Goal: Transaction & Acquisition: Purchase product/service

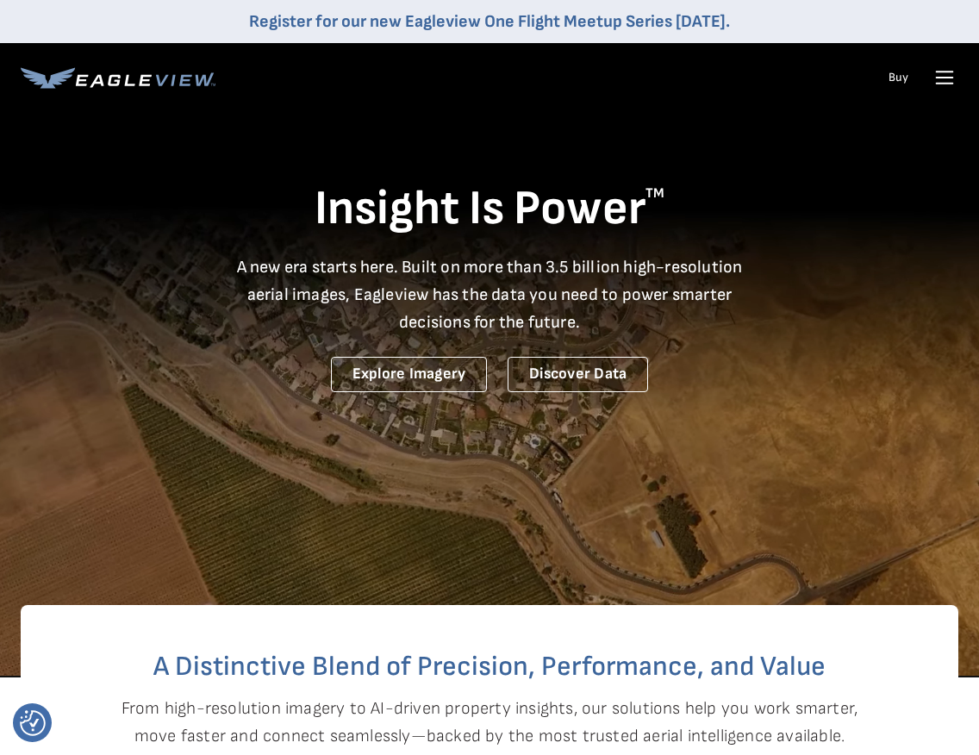
click at [943, 72] on icon at bounding box center [945, 72] width 16 height 0
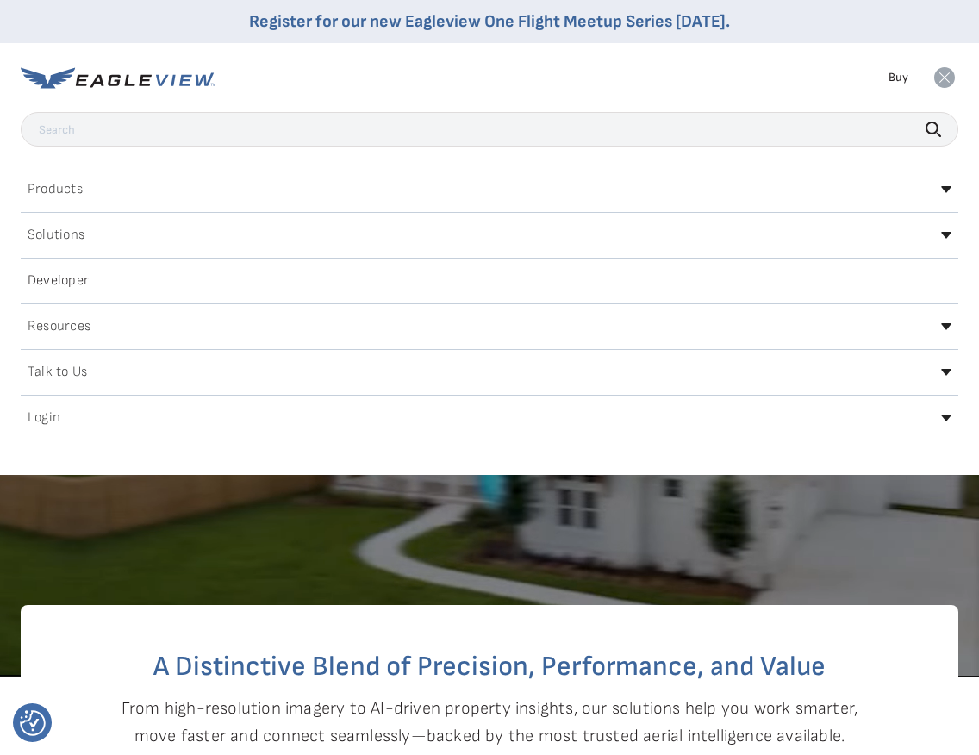
click at [942, 417] on icon at bounding box center [946, 418] width 10 height 7
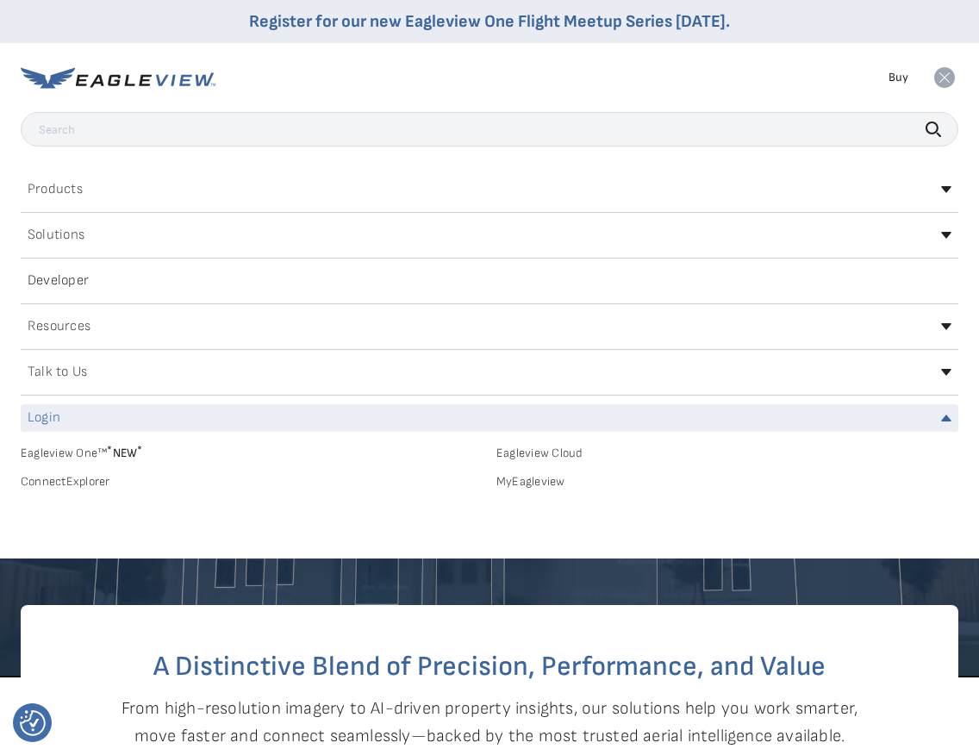
click at [540, 481] on link "MyEagleview" at bounding box center [728, 482] width 462 height 16
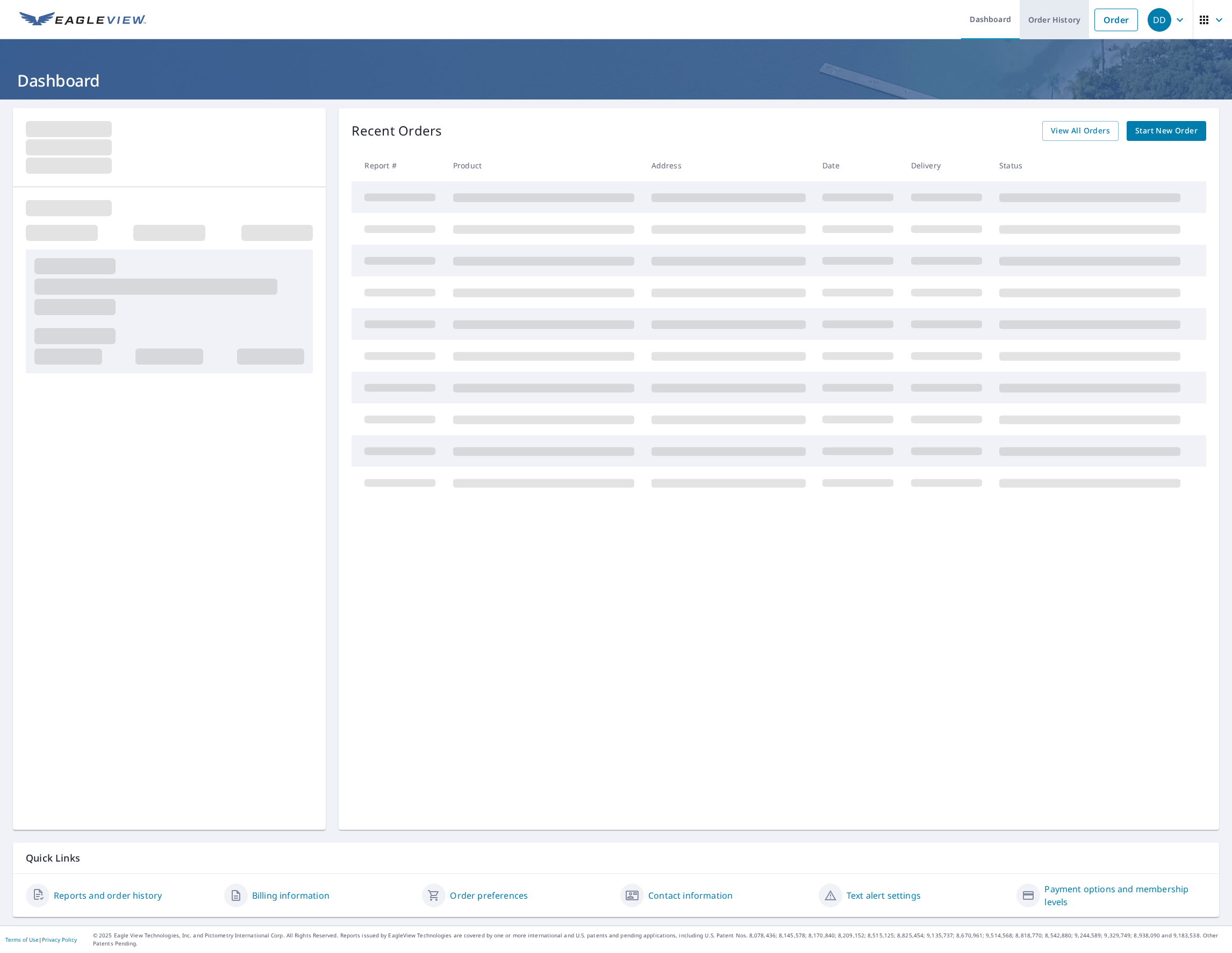
click at [1031, 17] on link "Order History" at bounding box center [1054, 19] width 69 height 39
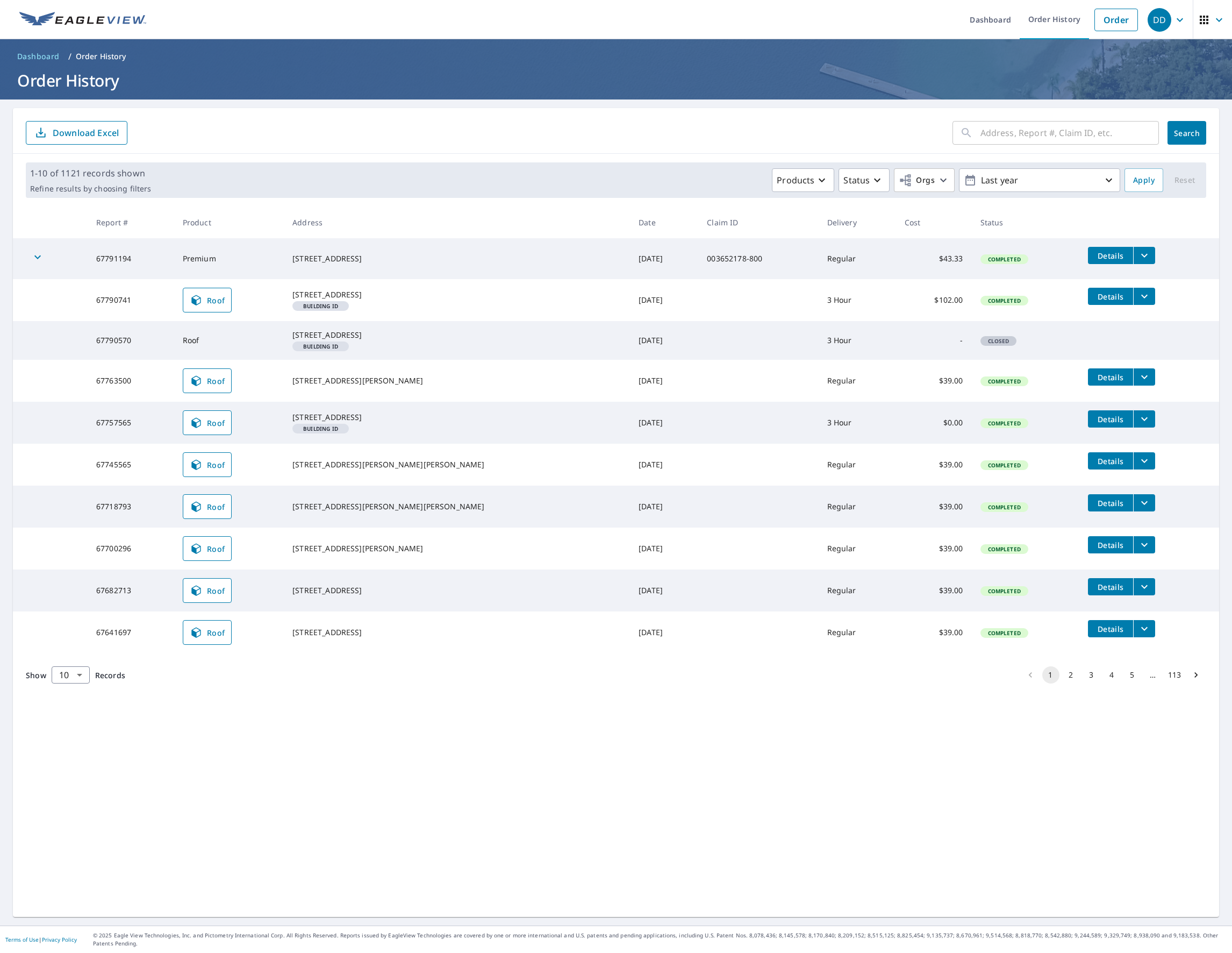
click at [1008, 138] on input "text" at bounding box center [1069, 133] width 178 height 30
type input "224 eiderdown"
click button "Search" at bounding box center [1186, 133] width 39 height 24
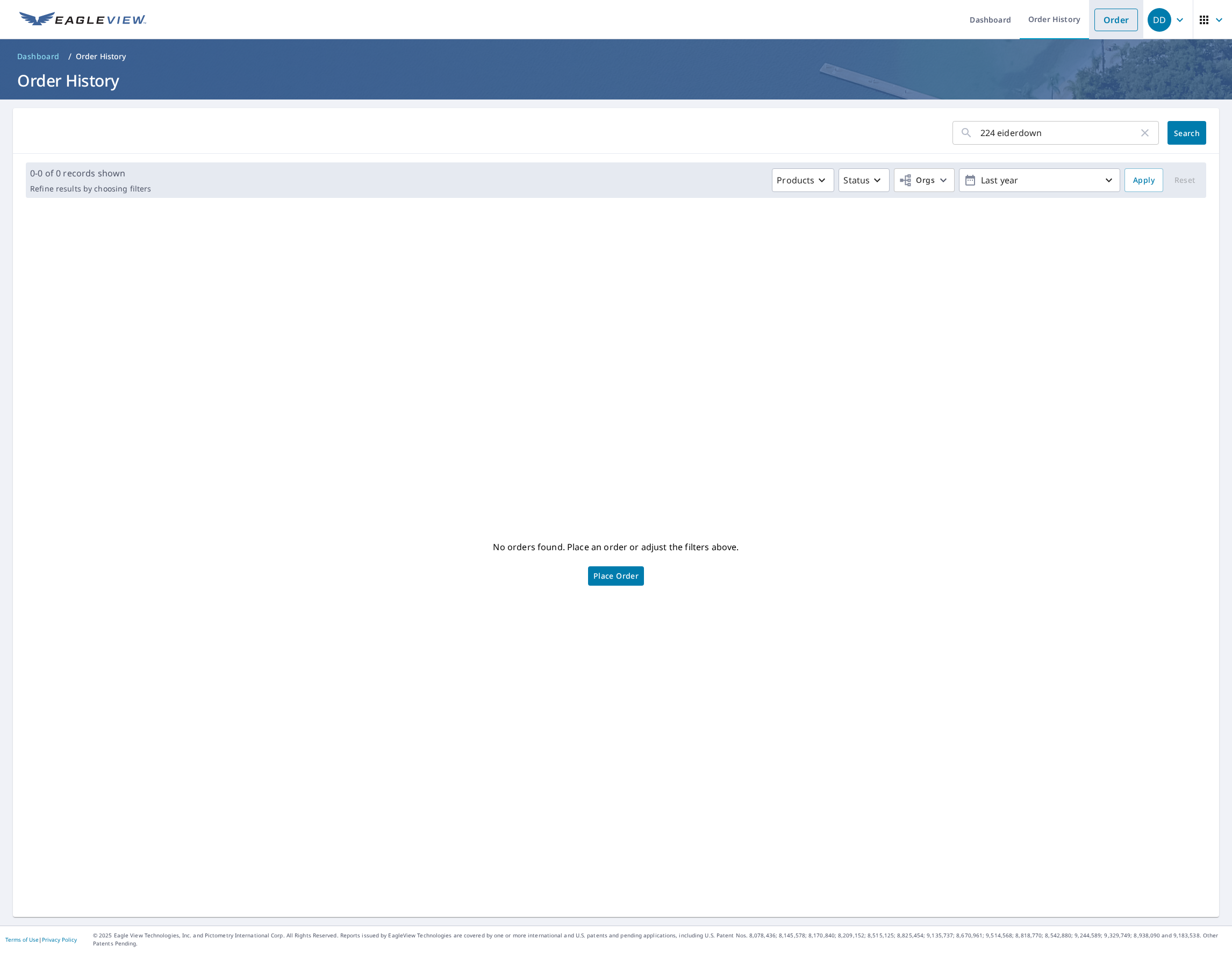
click at [1097, 16] on link "Order" at bounding box center [1116, 20] width 44 height 22
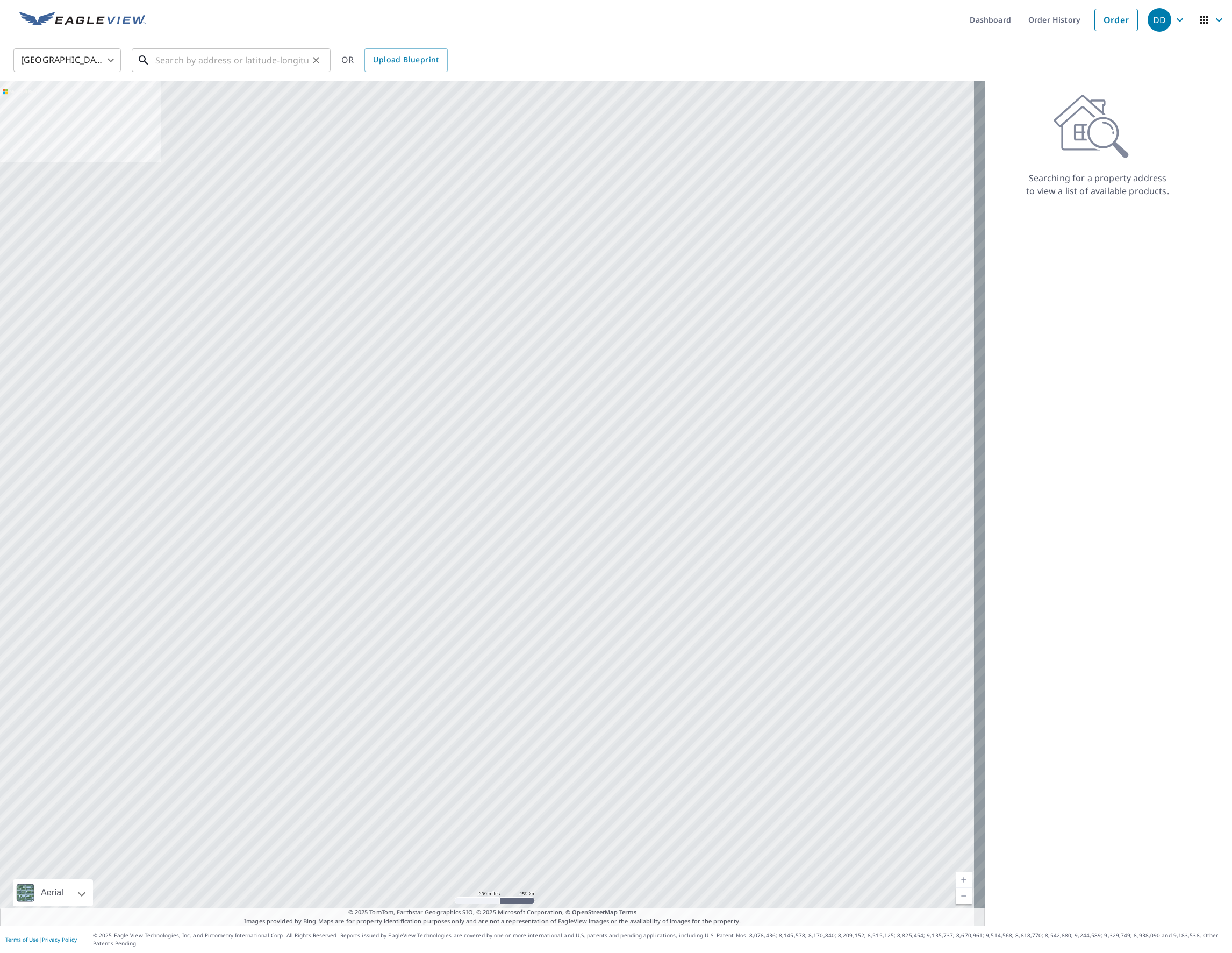
click at [271, 65] on input "text" at bounding box center [232, 60] width 153 height 30
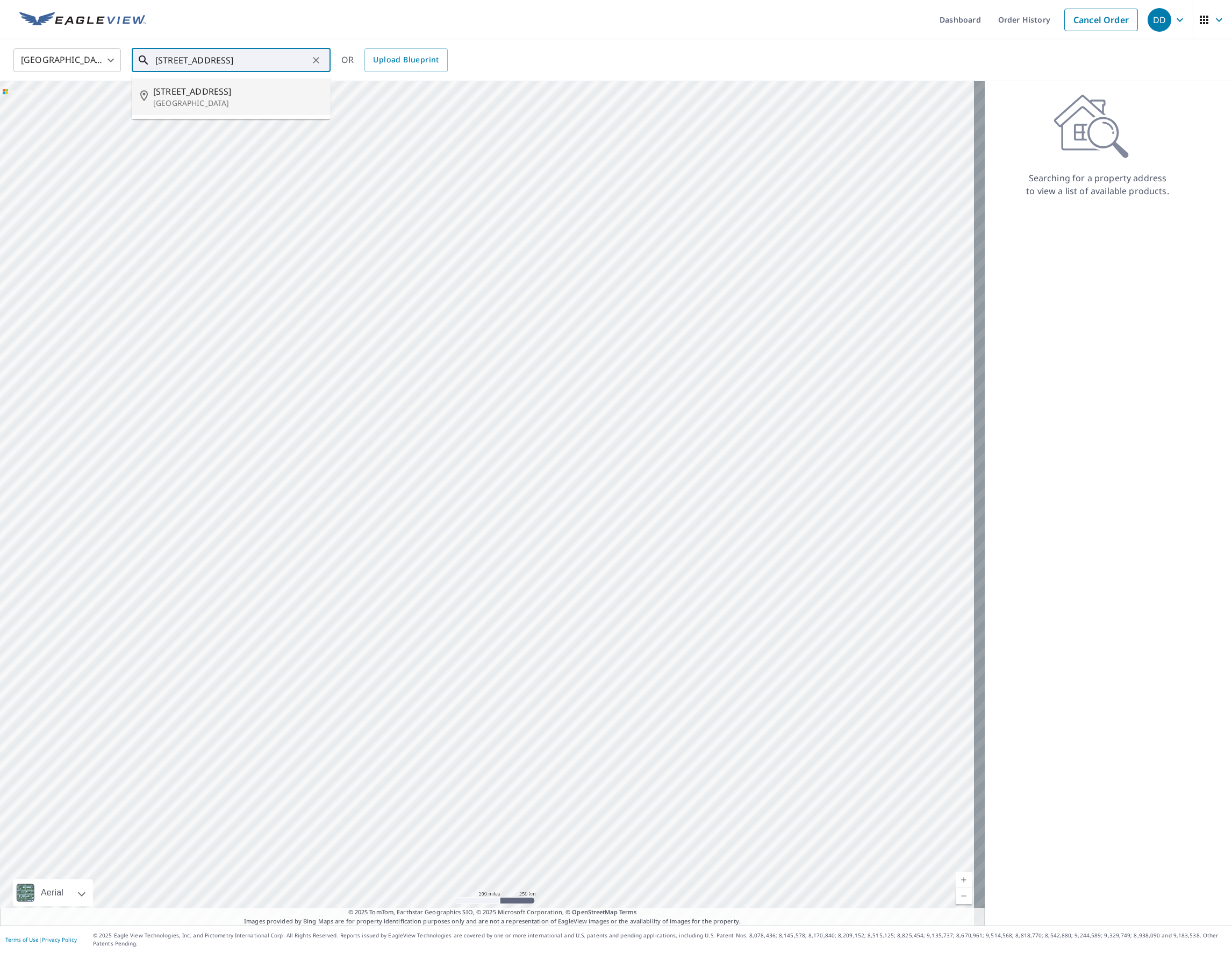
click at [207, 104] on p "Franklin, TN 37064" at bounding box center [238, 103] width 169 height 11
type input "224 Eiderdown Dr Franklin, TN 37064"
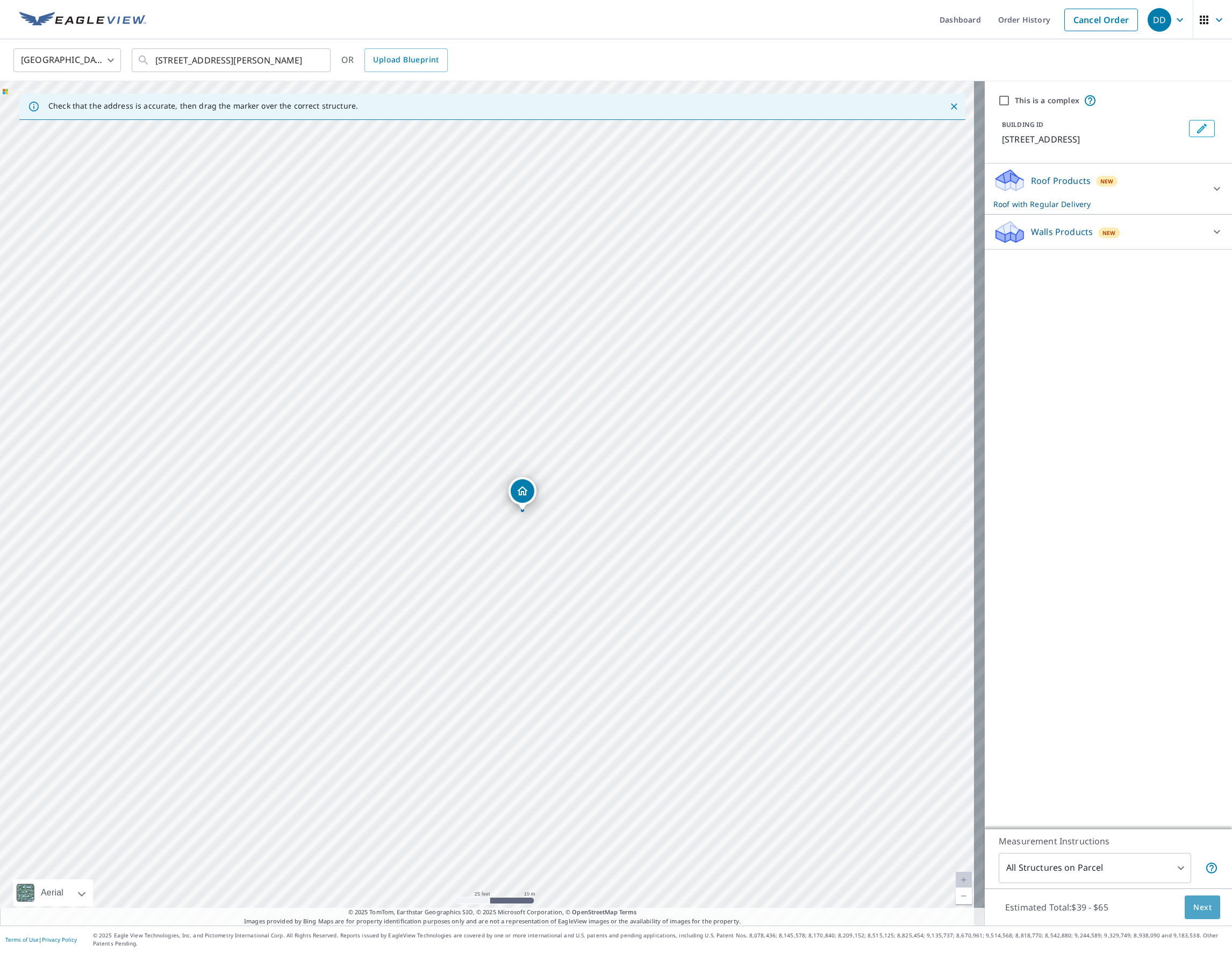
click at [1195, 904] on span "Next" at bounding box center [1202, 907] width 18 height 14
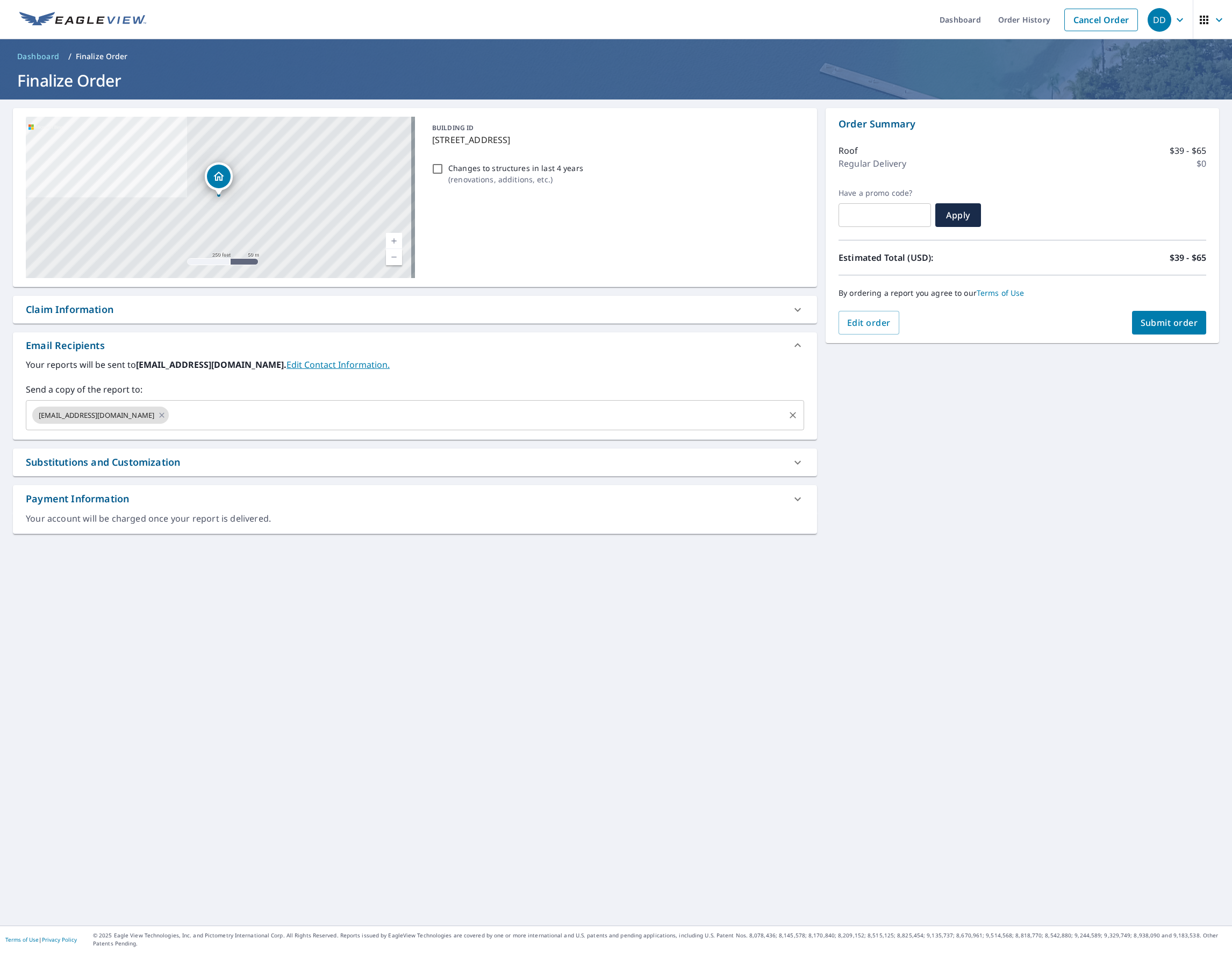
click at [324, 415] on input "text" at bounding box center [476, 415] width 613 height 21
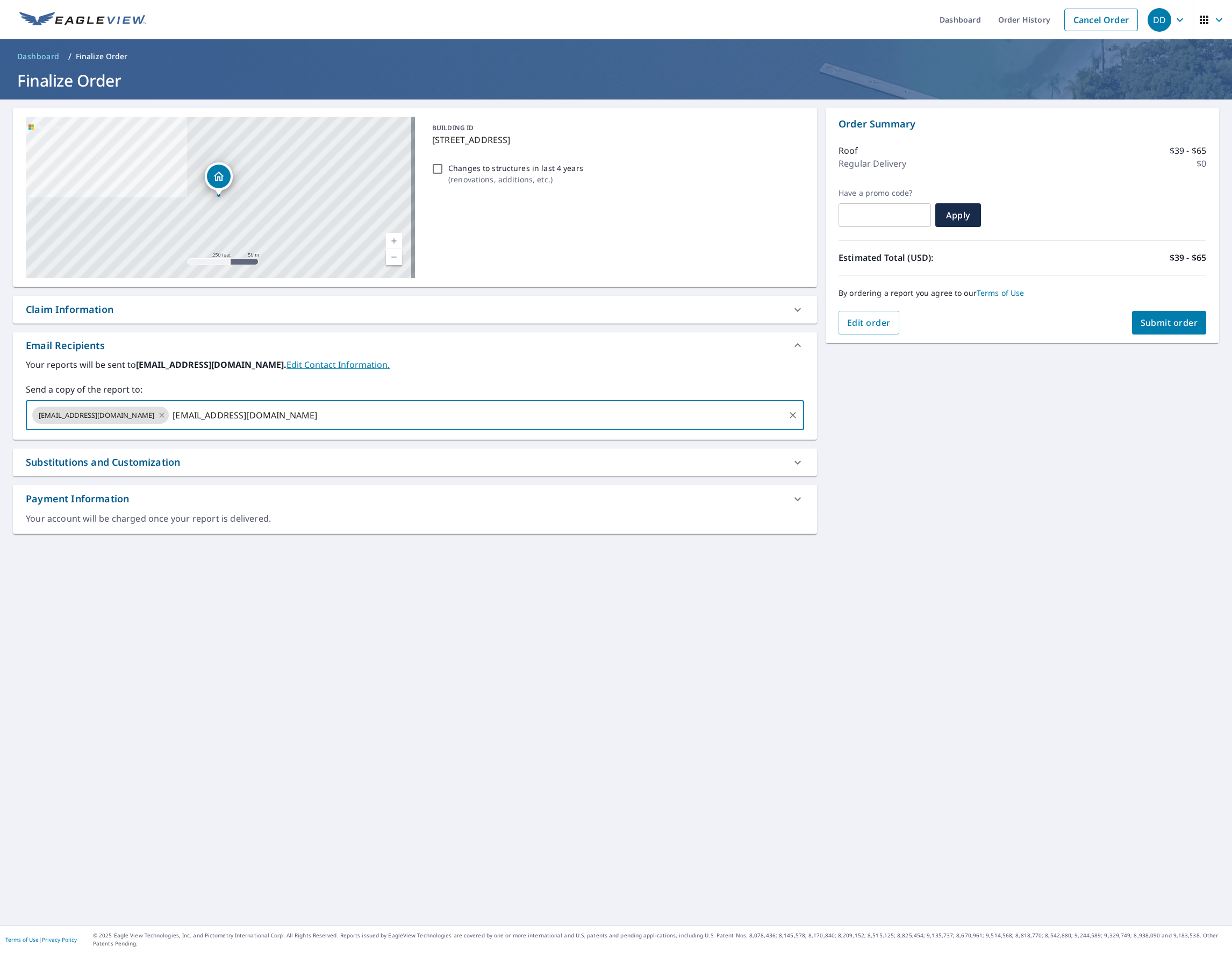
type input "[EMAIL_ADDRESS][DOMAIN_NAME]"
click at [1159, 321] on span "Submit order" at bounding box center [1169, 322] width 57 height 12
checkbox input "true"
